Goal: Task Accomplishment & Management: Complete application form

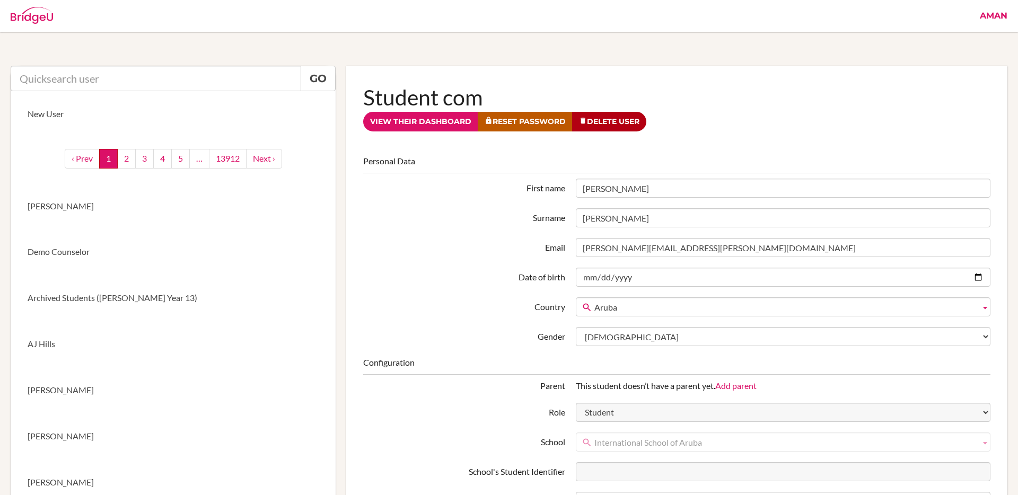
click at [416, 127] on link "View their dashboard" at bounding box center [420, 122] width 115 height 20
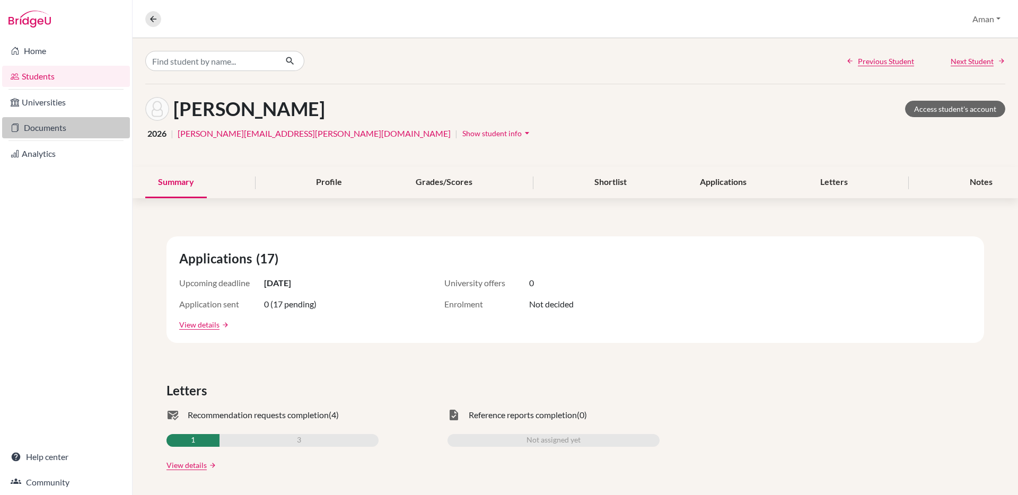
click at [69, 126] on link "Documents" at bounding box center [66, 127] width 128 height 21
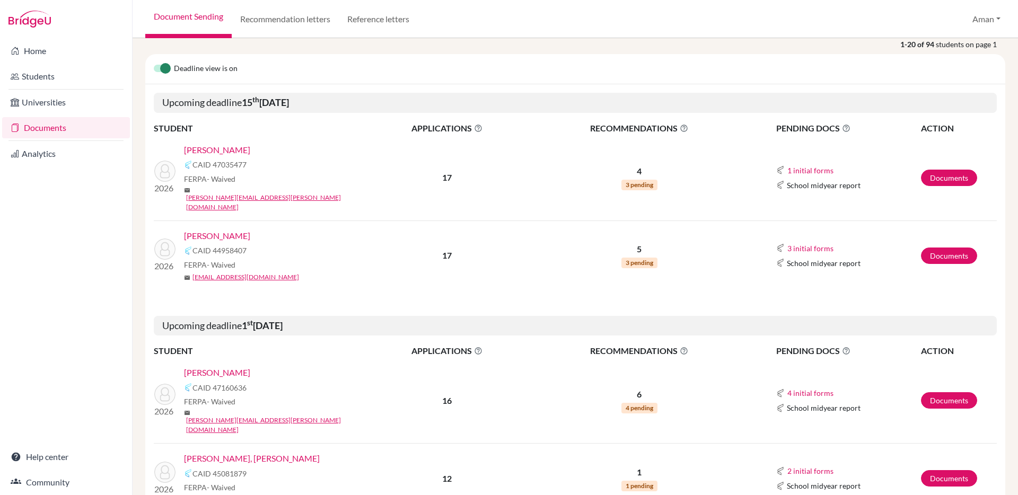
scroll to position [120, 0]
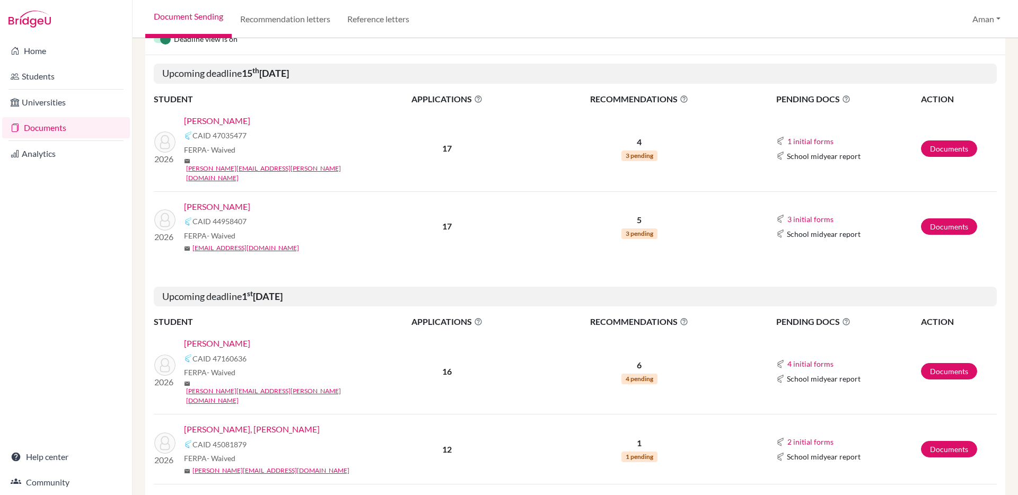
click at [213, 337] on link "Alwani, Krish" at bounding box center [217, 343] width 66 height 13
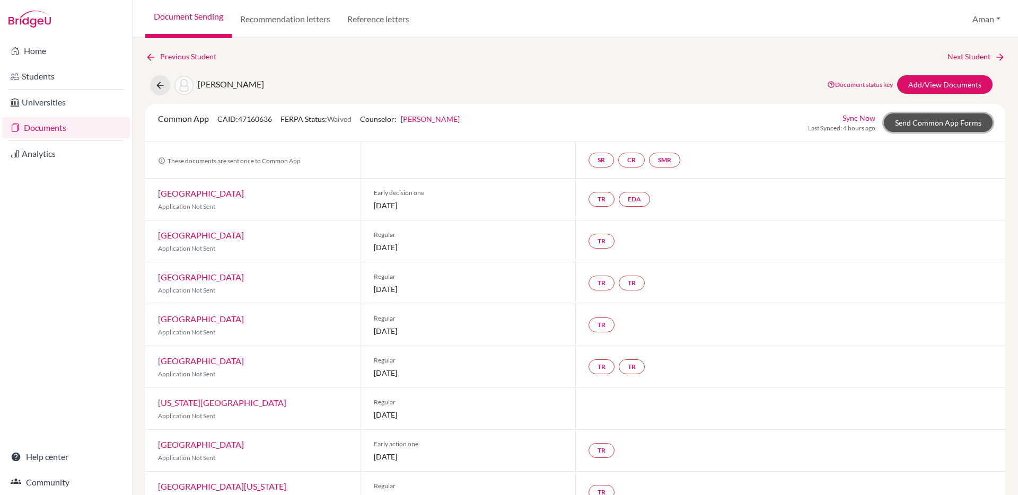
click at [921, 117] on link "Send Common App Forms" at bounding box center [938, 122] width 109 height 19
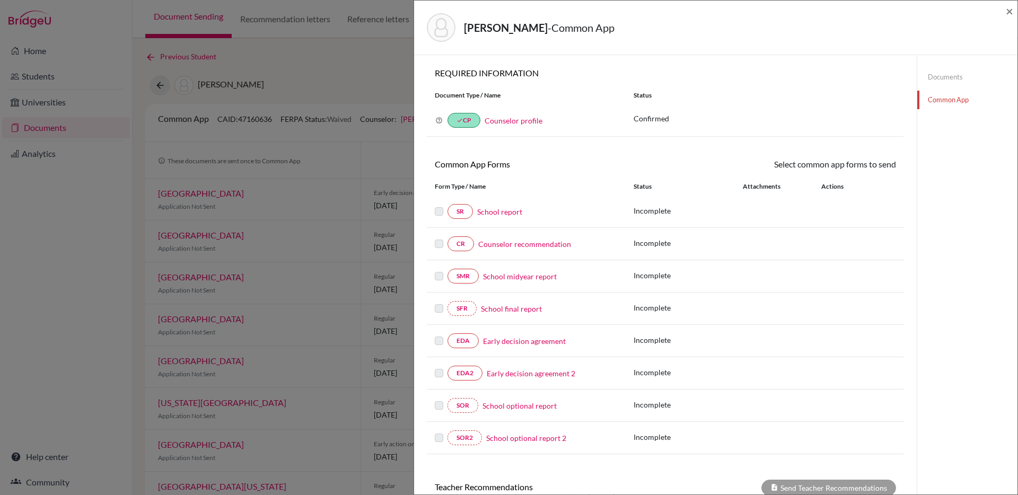
click at [437, 118] on icon at bounding box center [438, 120] width 7 height 7
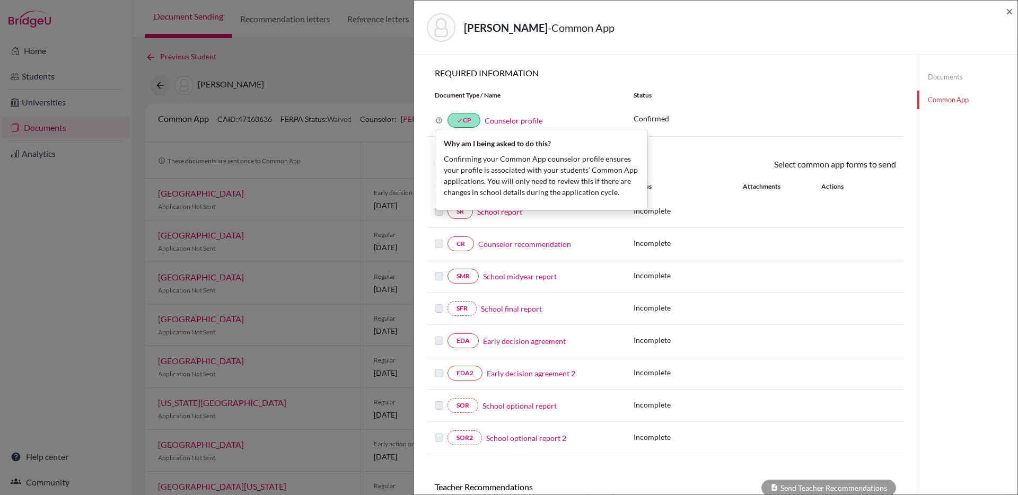
click at [604, 104] on div "Why am I being asked to do this? Confirming your Common App counselor profile e…" at bounding box center [665, 120] width 477 height 32
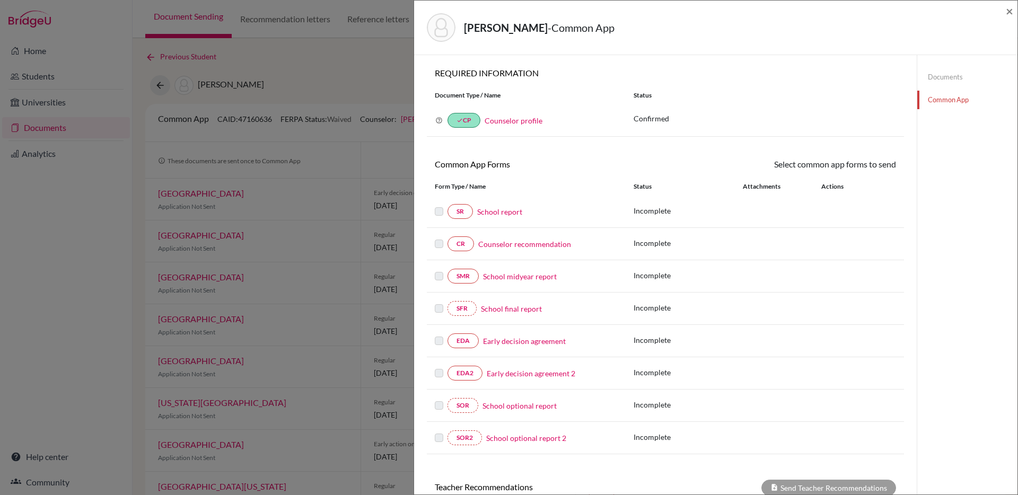
click at [518, 122] on link "Counselor profile" at bounding box center [513, 120] width 58 height 9
click at [1007, 13] on span "×" at bounding box center [1008, 10] width 7 height 15
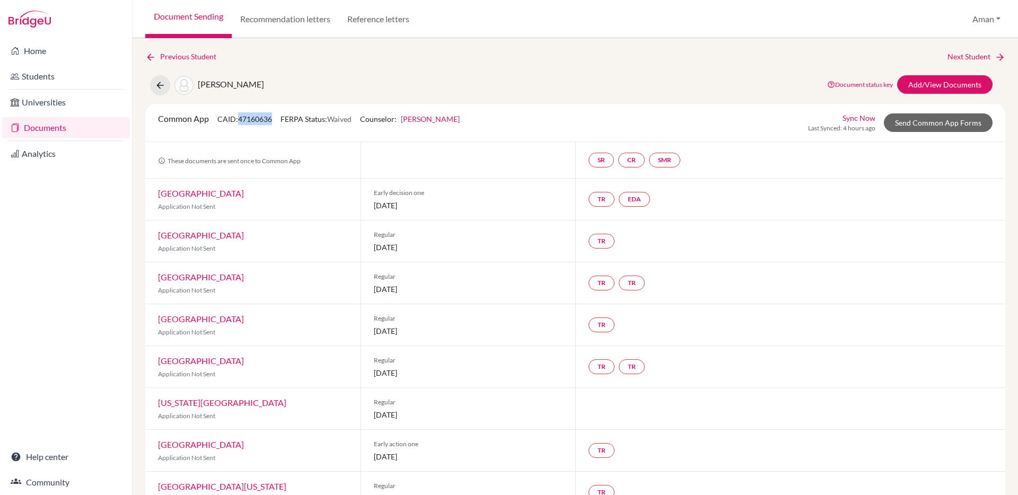
drag, startPoint x: 275, startPoint y: 120, endPoint x: 241, endPoint y: 123, distance: 33.5
click at [241, 123] on span "CAID: 47160636" at bounding box center [244, 118] width 55 height 9
copy span "47160636"
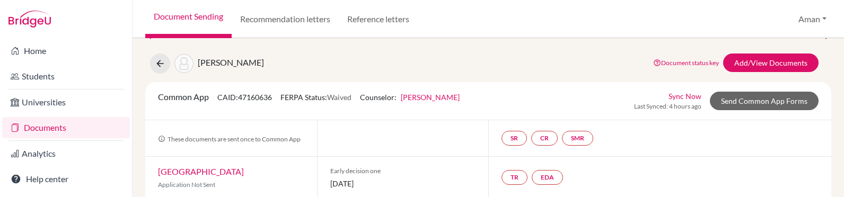
scroll to position [19, 0]
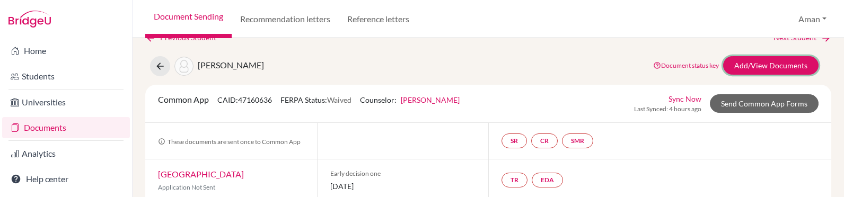
click at [761, 66] on link "Add/View Documents" at bounding box center [770, 65] width 95 height 19
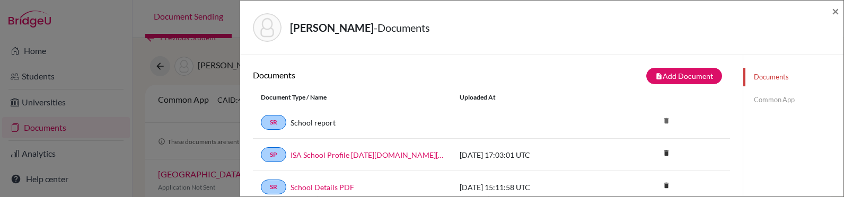
click at [771, 99] on link "Common App" at bounding box center [793, 100] width 100 height 19
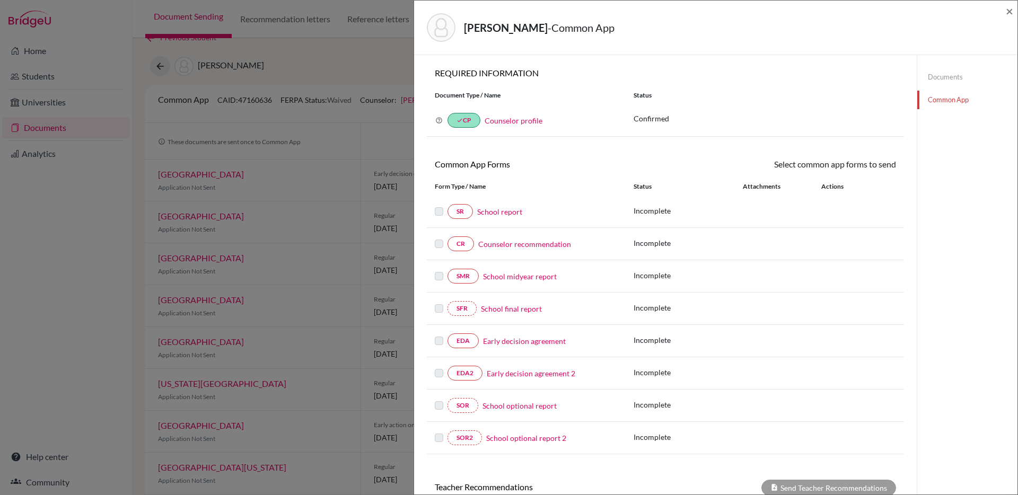
click at [535, 244] on link "Counselor recommendation" at bounding box center [524, 243] width 93 height 11
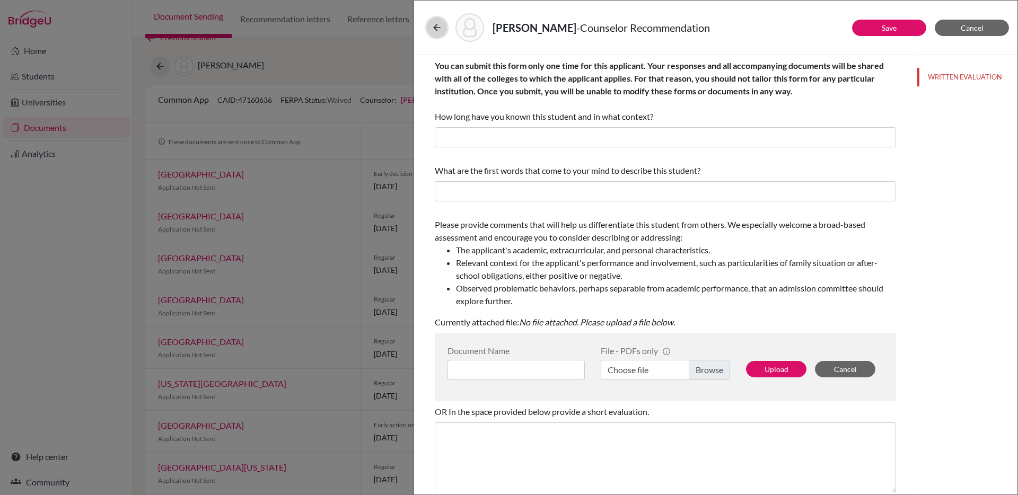
click at [436, 28] on icon at bounding box center [436, 27] width 11 height 11
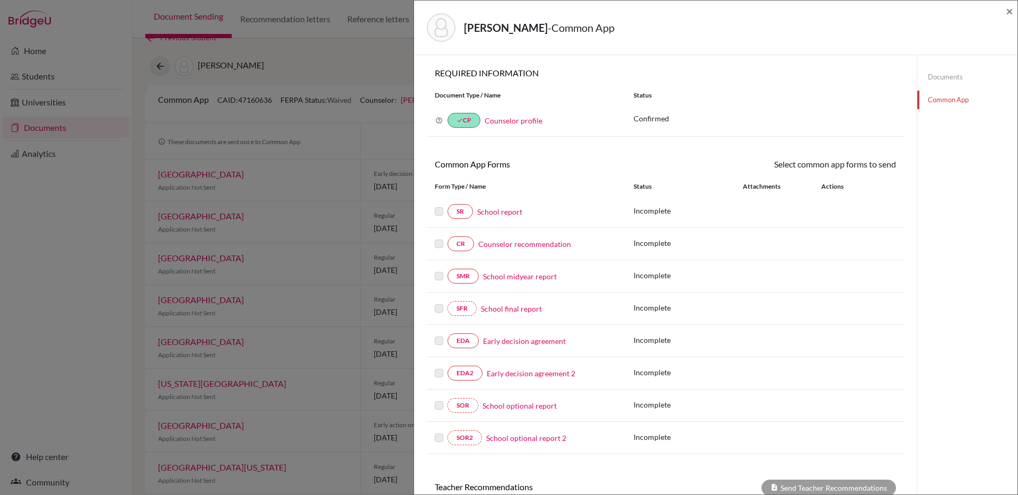
click at [507, 121] on link "Counselor profile" at bounding box center [513, 120] width 58 height 9
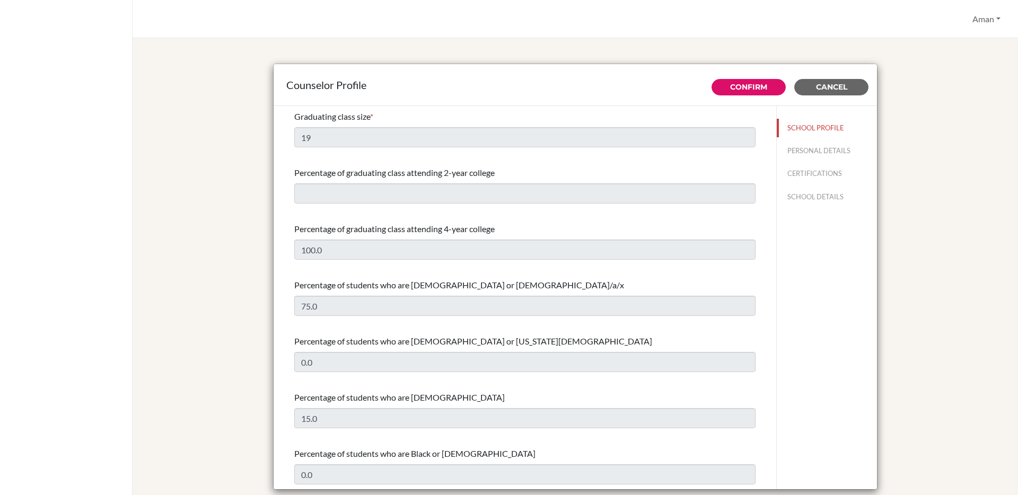
select select "0"
select select "350295"
select select "0"
select select "350295"
click at [842, 88] on span "Cancel" at bounding box center [831, 87] width 31 height 10
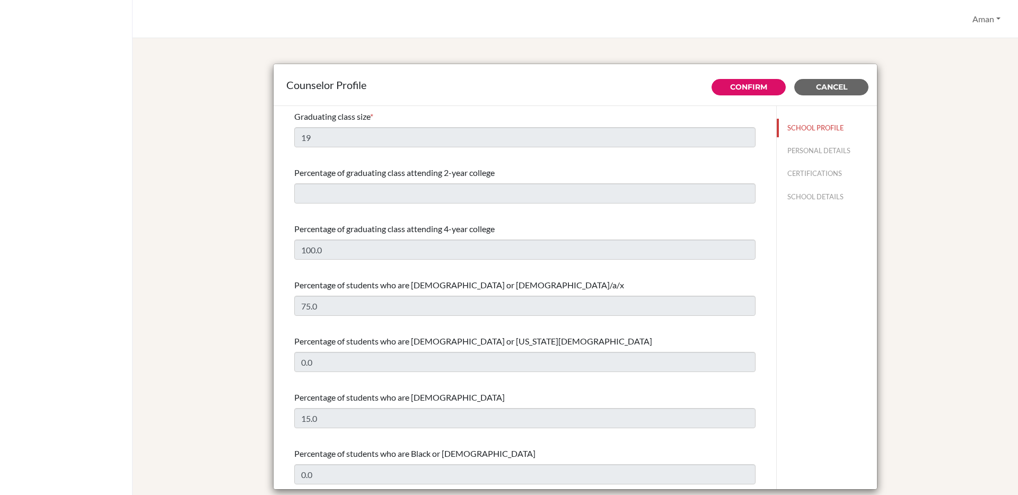
scroll to position [792, 0]
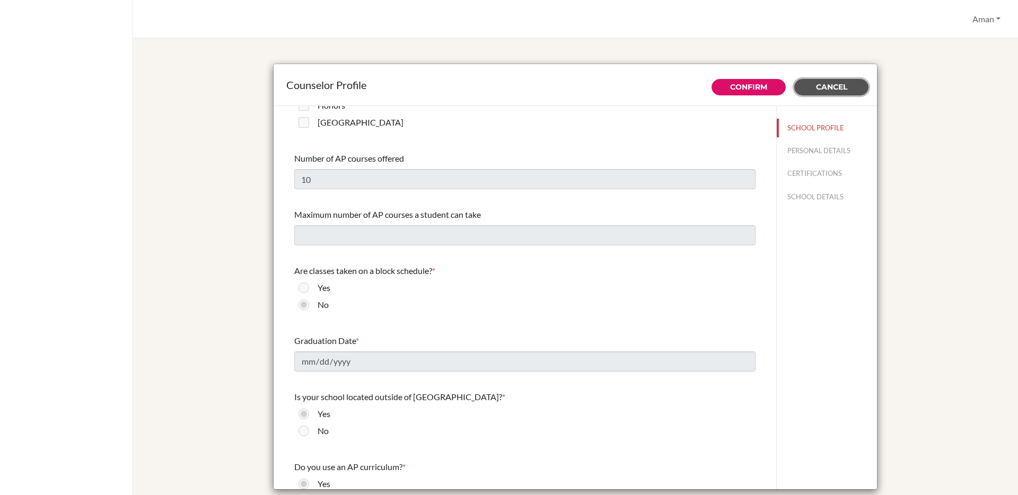
click at [842, 88] on span "Cancel" at bounding box center [831, 87] width 31 height 10
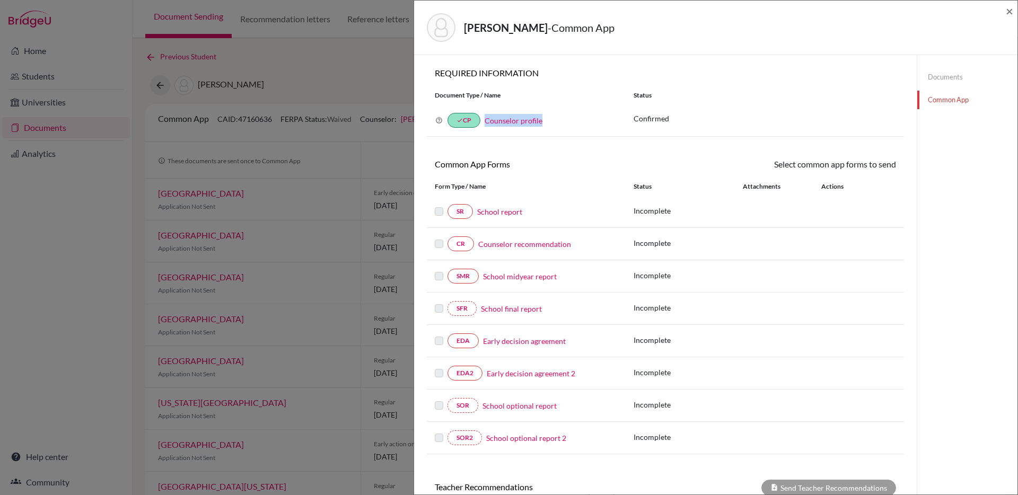
drag, startPoint x: 543, startPoint y: 124, endPoint x: 484, endPoint y: 124, distance: 58.8
click at [484, 124] on div "Why am I being asked to do this? Confirming your Common App counselor profile e…" at bounding box center [526, 120] width 199 height 15
copy link "Counselor profile"
click at [693, 119] on p "Confirmed" at bounding box center [764, 118] width 262 height 11
click at [1008, 13] on span "×" at bounding box center [1008, 10] width 7 height 15
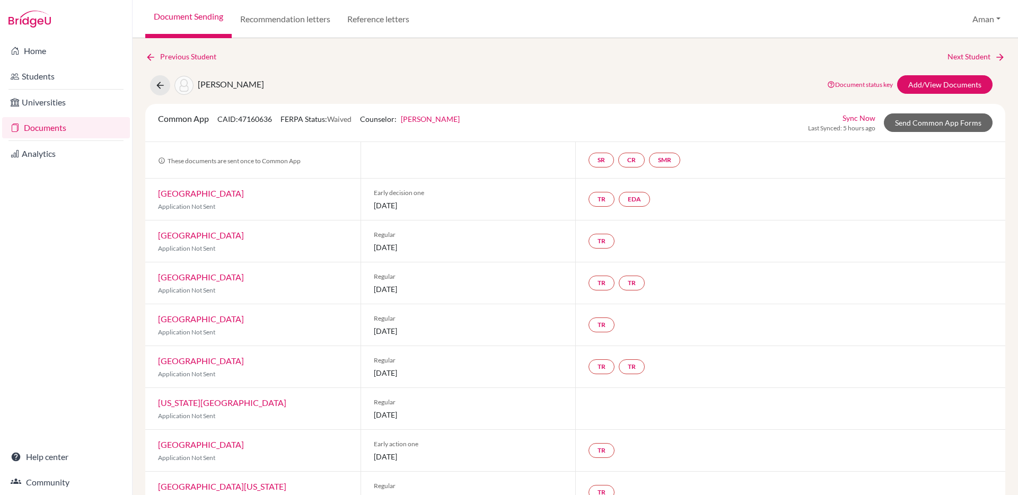
click at [439, 122] on link "[PERSON_NAME]" at bounding box center [430, 118] width 59 height 9
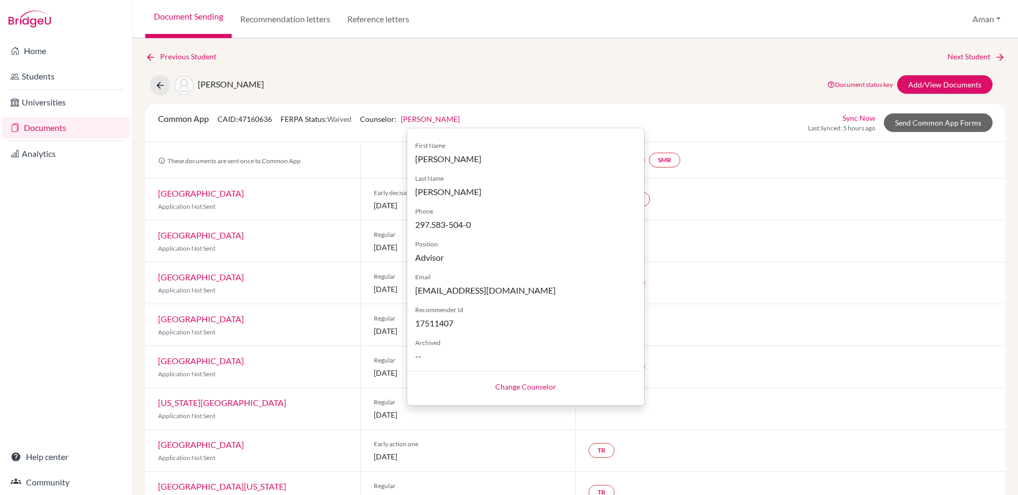
click at [485, 96] on div "Previous Student Next Student [PERSON_NAME] Document status key TR Requirement.…" at bounding box center [575, 456] width 860 height 810
